Goal: Communication & Community: Answer question/provide support

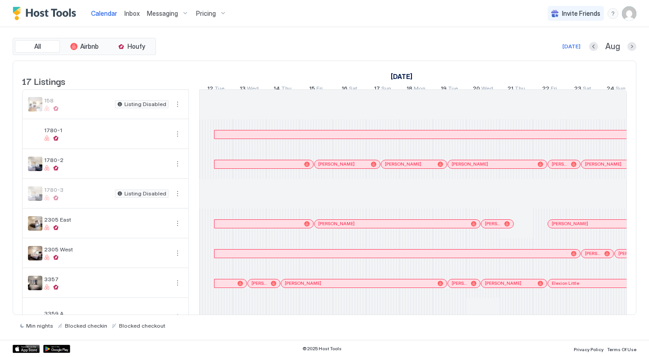
scroll to position [0, 501]
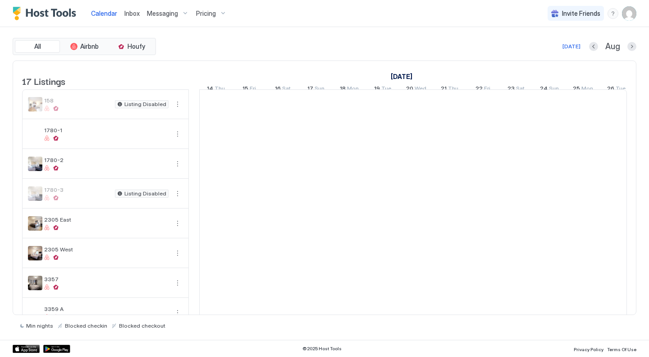
scroll to position [0, 501]
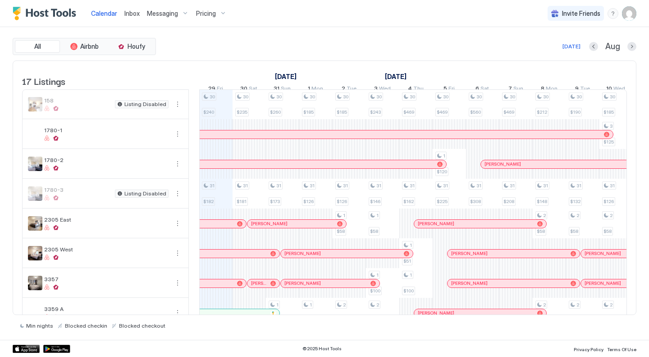
click at [260, 37] on div "All Airbnb Houfy Today Aug 17 Listings August 2025 September 2025 October 2025 …" at bounding box center [325, 183] width 624 height 313
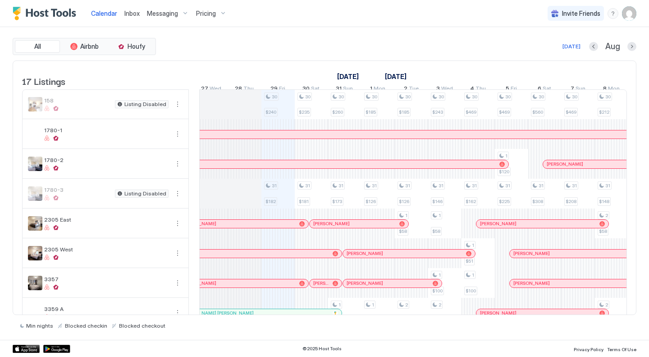
scroll to position [0, 428]
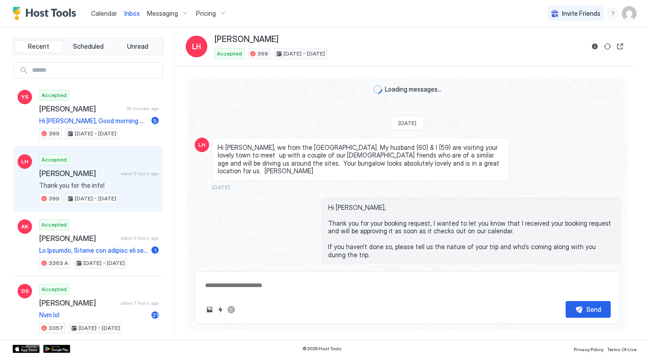
scroll to position [1029, 0]
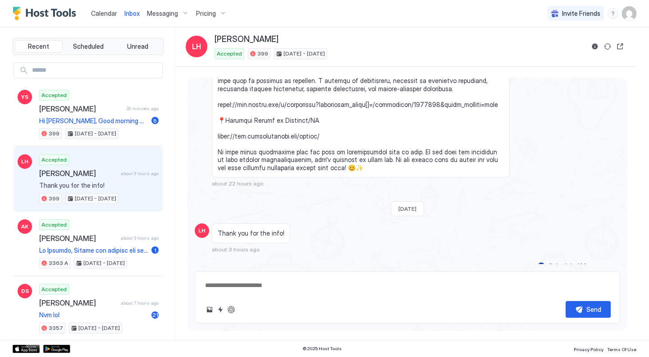
type textarea "*"
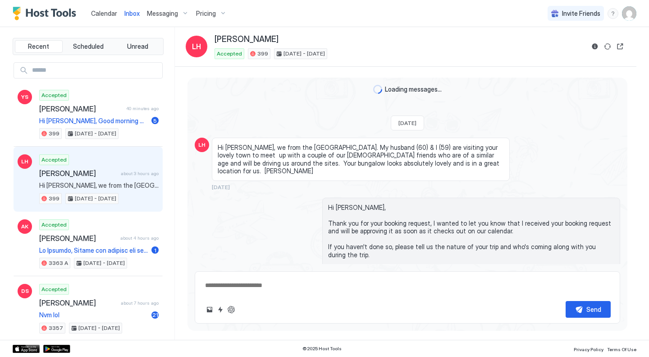
type textarea "*"
